Goal: Transaction & Acquisition: Purchase product/service

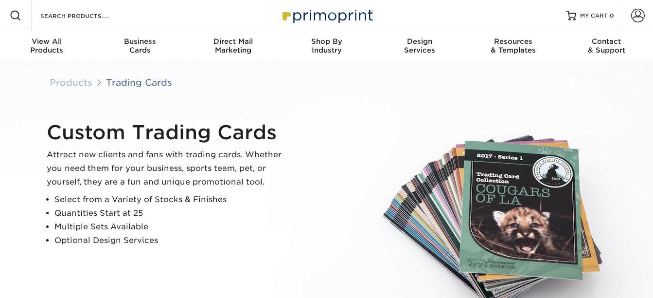
scroll to position [16, 0]
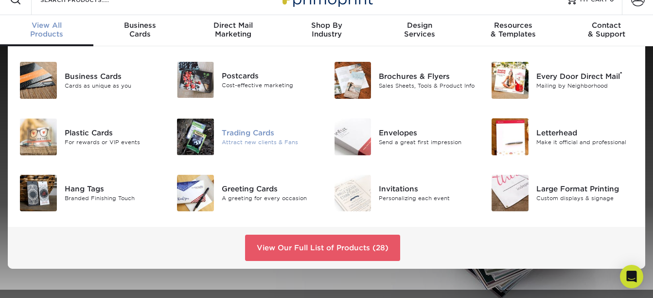
click at [259, 132] on div "Trading Cards" at bounding box center [271, 132] width 98 height 11
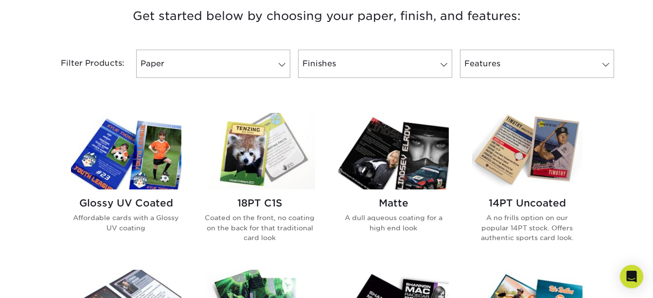
scroll to position [375, 0]
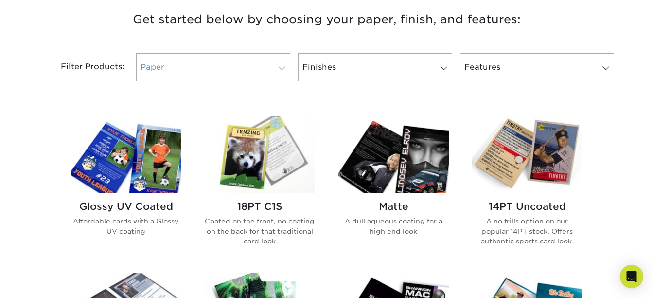
click at [272, 61] on link "Paper" at bounding box center [213, 67] width 154 height 28
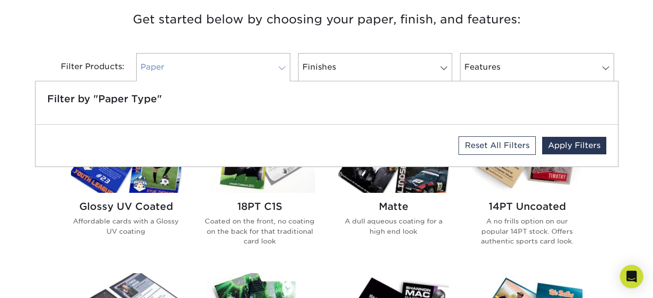
click at [283, 70] on span at bounding box center [282, 68] width 14 height 8
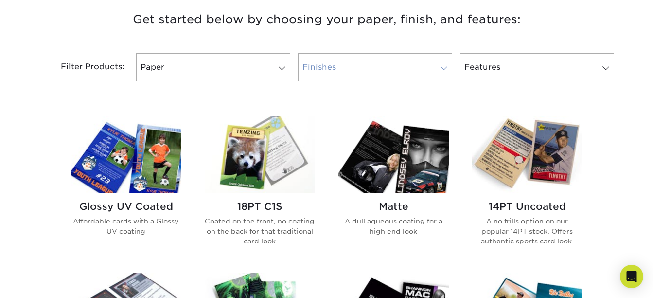
click at [338, 64] on link "Finishes" at bounding box center [375, 67] width 154 height 28
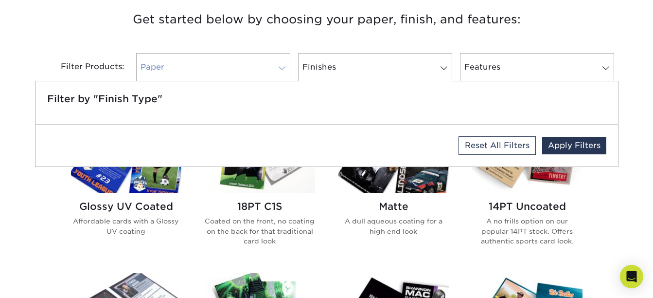
click at [287, 65] on span at bounding box center [282, 68] width 14 height 8
click at [585, 143] on link "Apply Filters" at bounding box center [574, 146] width 64 height 18
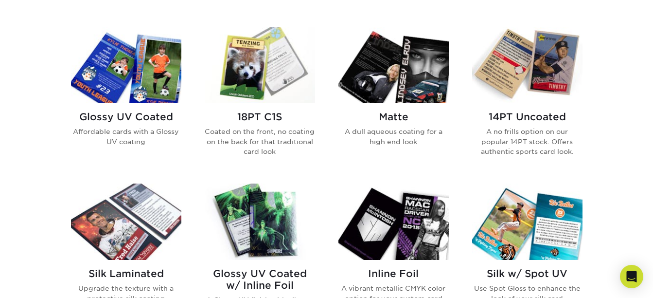
scroll to position [487, 0]
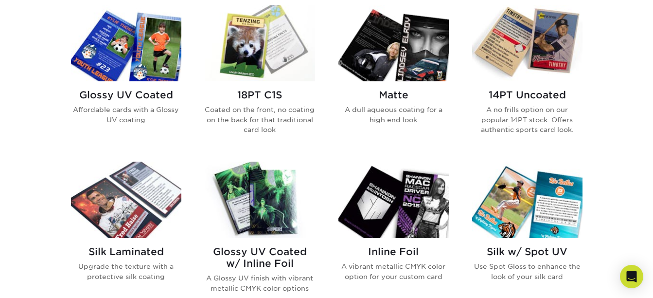
click at [153, 102] on div "Glossy UV Coated Affordable cards with a Glossy UV coating" at bounding box center [126, 110] width 110 height 59
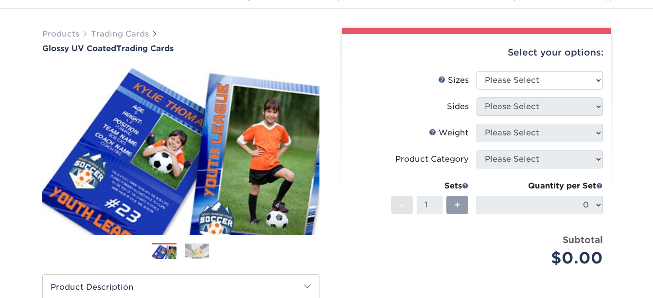
scroll to position [75, 0]
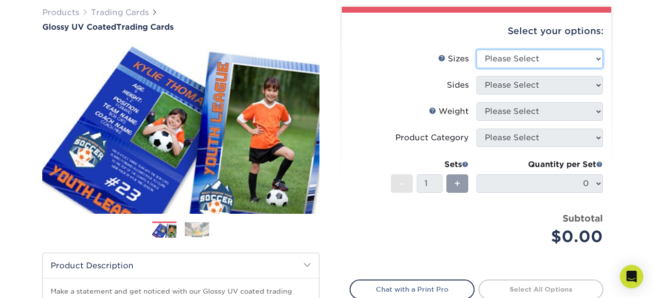
click at [590, 62] on select "Please Select 2.5" x 3.5"" at bounding box center [539, 59] width 126 height 18
select select "2.50x3.50"
click at [476, 50] on select "Please Select 2.5" x 3.5"" at bounding box center [539, 59] width 126 height 18
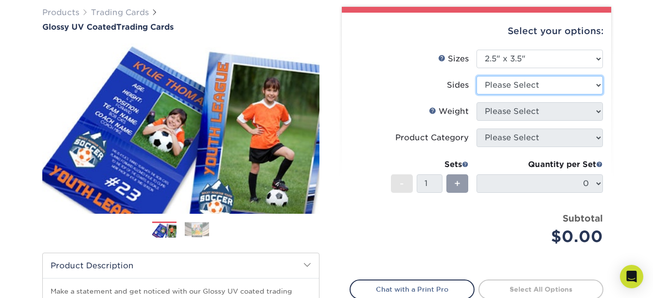
click at [572, 87] on select "Please Select Print Both Sides Print Front Only" at bounding box center [539, 85] width 126 height 18
select select "13abbda7-1d64-4f25-8bb2-c179b224825d"
click at [476, 76] on select "Please Select Print Both Sides Print Front Only" at bounding box center [539, 85] width 126 height 18
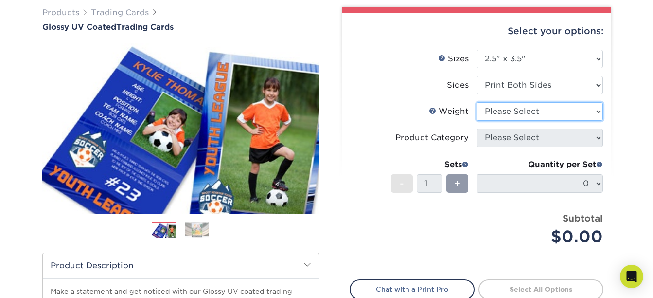
click at [562, 110] on select "Please Select 16PT 14PT 18PT C1S" at bounding box center [539, 111] width 126 height 18
select select "14PT"
click at [476, 102] on select "Please Select 16PT 14PT 18PT C1S" at bounding box center [539, 111] width 126 height 18
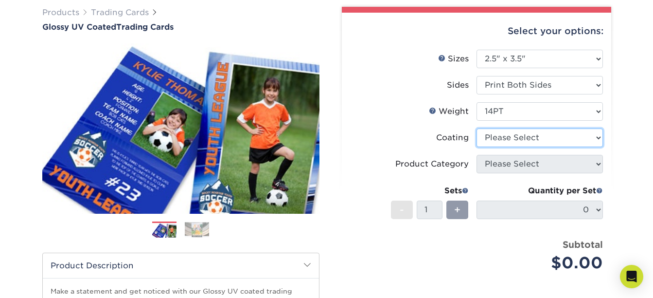
click at [564, 138] on select at bounding box center [539, 137] width 126 height 18
select select "1e8116af-acfc-44b1-83dc-8181aa338834"
click at [476, 128] on select at bounding box center [539, 137] width 126 height 18
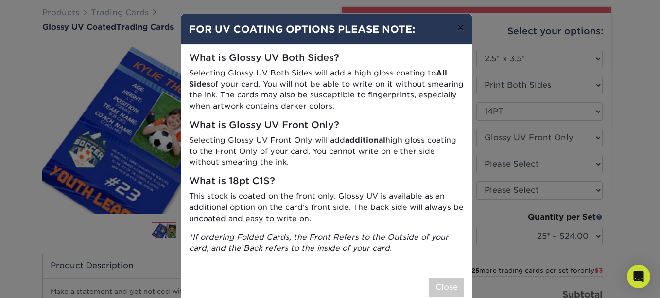
click at [454, 25] on button "×" at bounding box center [460, 27] width 22 height 27
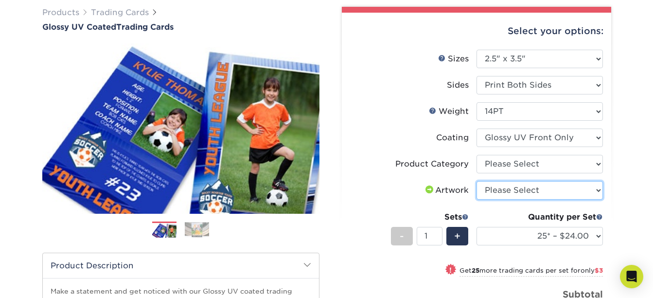
click at [594, 193] on select "Please Select I will upload files I need a design - $100" at bounding box center [539, 190] width 126 height 18
select select "upload"
click at [476, 181] on select "Please Select I will upload files I need a design - $100" at bounding box center [539, 190] width 126 height 18
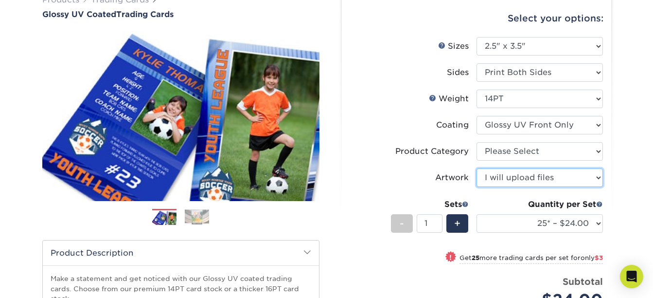
scroll to position [86, 0]
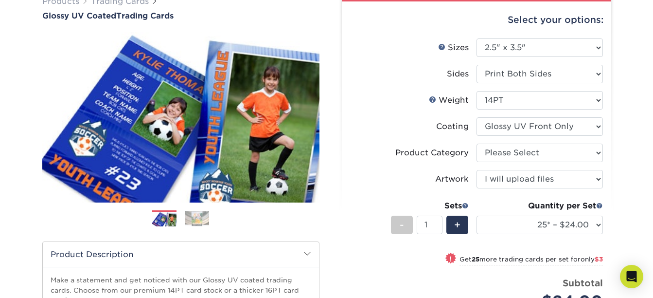
click at [625, 189] on div "Products Trading Cards Glossy UV Coated Trading Cards Previous Next /" at bounding box center [326, 235] width 653 height 519
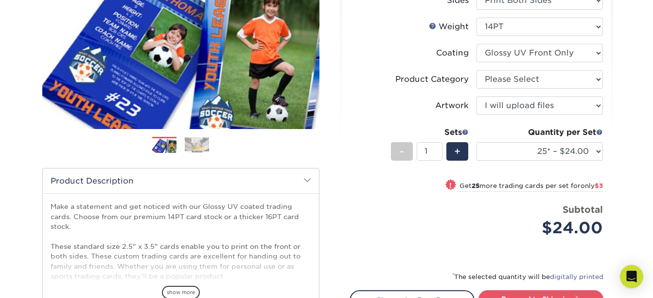
scroll to position [179, 0]
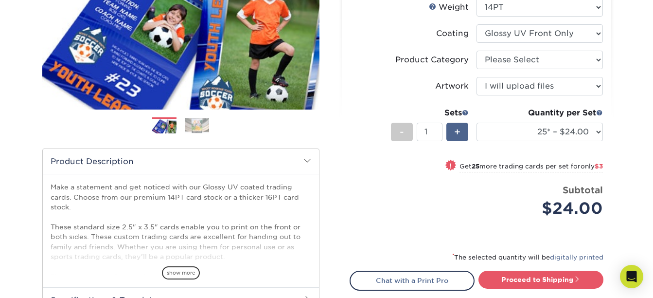
drag, startPoint x: 457, startPoint y: 120, endPoint x: 456, endPoint y: 131, distance: 11.3
click at [456, 131] on div "Sets - 1 +" at bounding box center [430, 129] width 78 height 45
click at [456, 131] on span "+" at bounding box center [457, 131] width 6 height 15
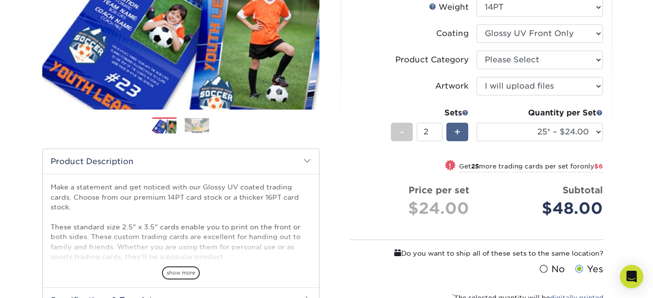
click at [456, 131] on span "+" at bounding box center [457, 131] width 6 height 15
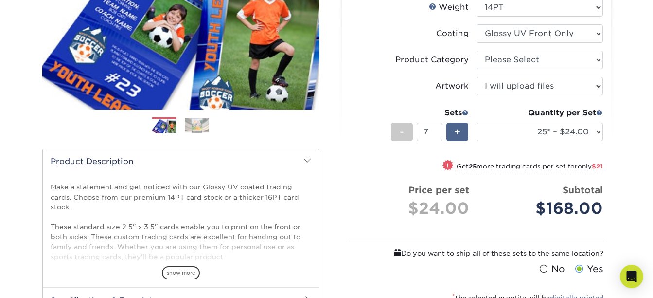
click at [456, 131] on span "+" at bounding box center [457, 131] width 6 height 15
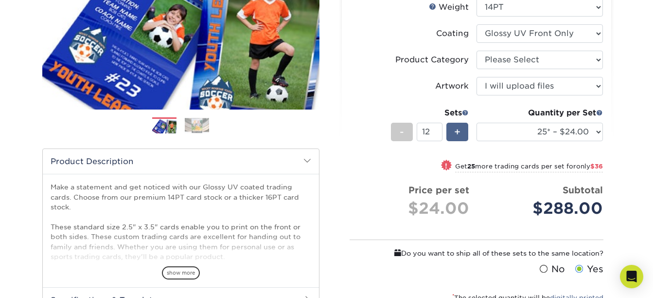
click at [456, 131] on span "+" at bounding box center [457, 131] width 6 height 15
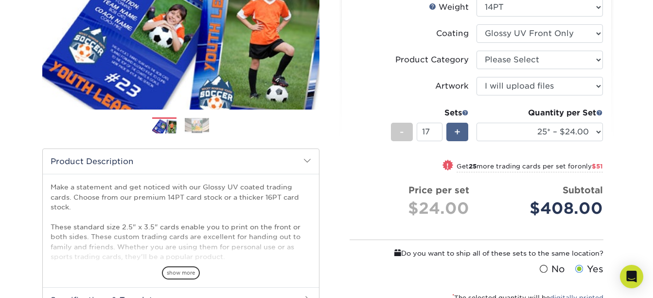
click at [456, 131] on span "+" at bounding box center [457, 131] width 6 height 15
type input "20"
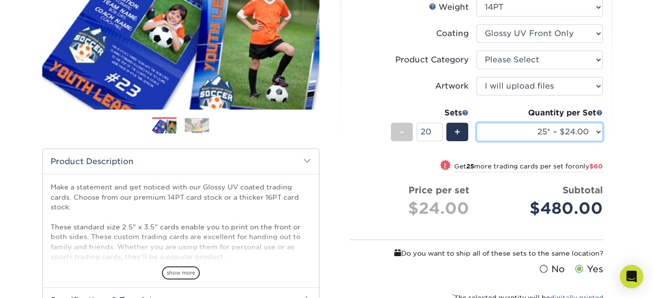
click at [510, 141] on select "25* – $24.00 50* – $27.00 75* – $34.00 100* – $37.00 250* – $48.00 500 – $59.00…" at bounding box center [539, 132] width 126 height 18
select select "50* – $27.00"
click at [476, 123] on select "25* – $24.00 50* – $27.00 75* – $34.00 100* – $37.00 250* – $48.00 500 – $59.00…" at bounding box center [539, 132] width 126 height 18
click at [555, 138] on select "25* – $24.00 50* – $27.00 75* – $34.00 100* – $37.00 250* – $48.00 500 – $59.00…" at bounding box center [539, 132] width 126 height 18
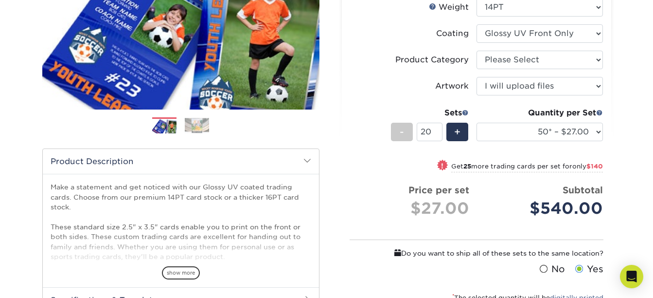
click at [420, 73] on li "Product Category Please Select Trading Cards" at bounding box center [476, 64] width 253 height 26
